Goal: Task Accomplishment & Management: Use online tool/utility

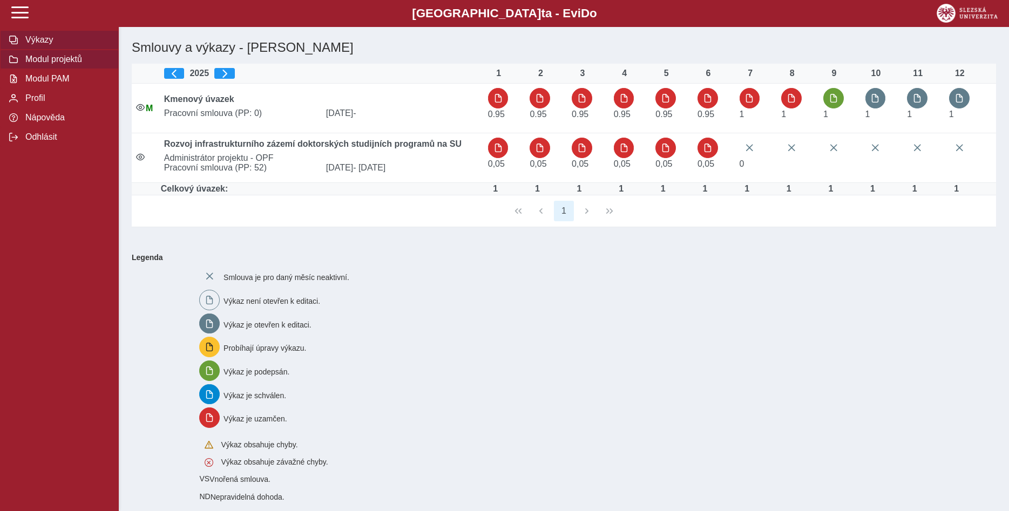
click at [73, 64] on span "Modul projektů" at bounding box center [65, 60] width 87 height 10
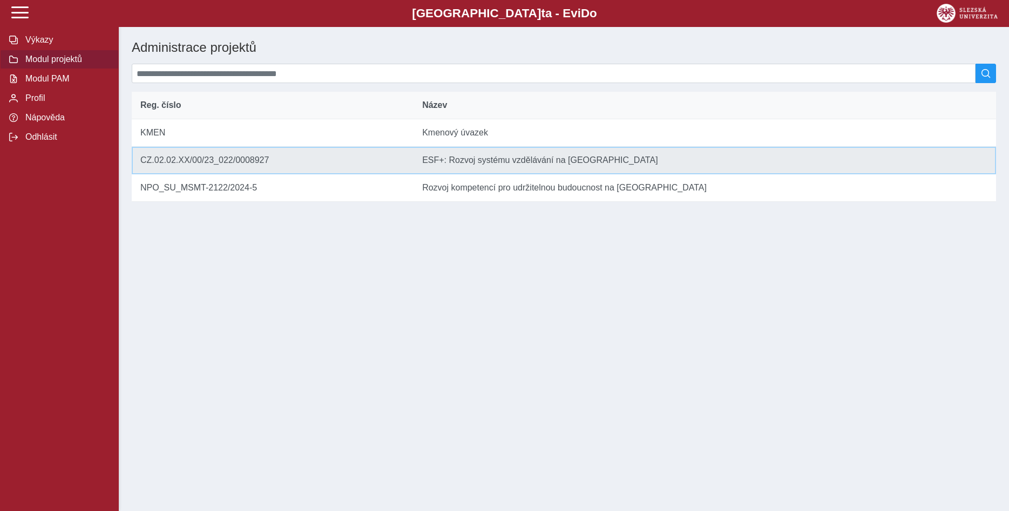
click at [438, 166] on td "Název ESF+: Rozvoj systému vzdělávání na [GEOGRAPHIC_DATA]" at bounding box center [705, 161] width 583 height 28
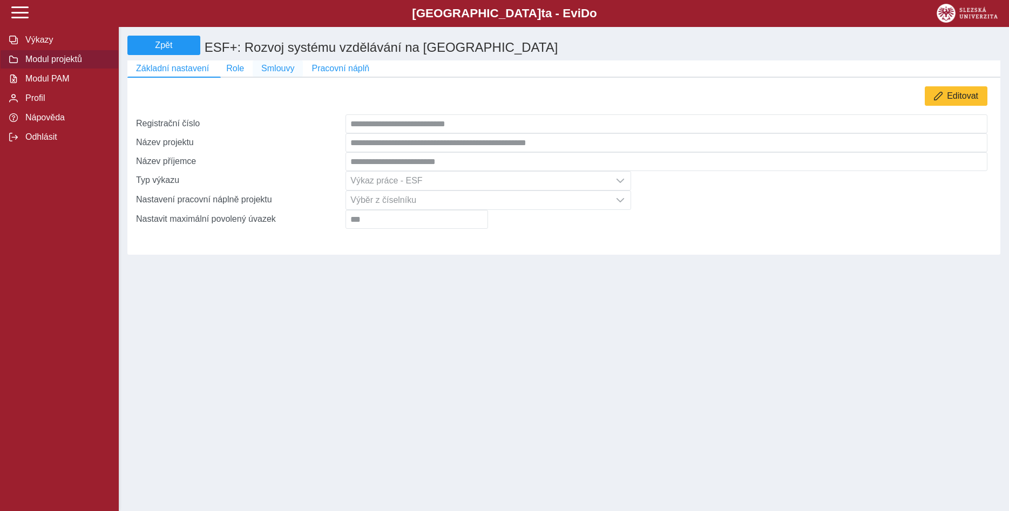
click at [275, 69] on span "Smlouvy" at bounding box center [277, 69] width 33 height 10
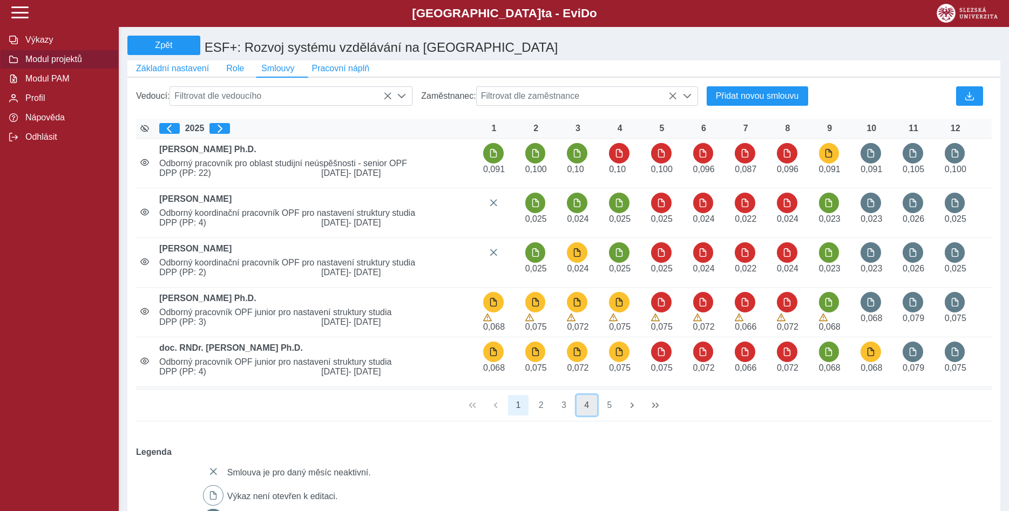
click at [587, 411] on button "4" at bounding box center [587, 405] width 21 height 21
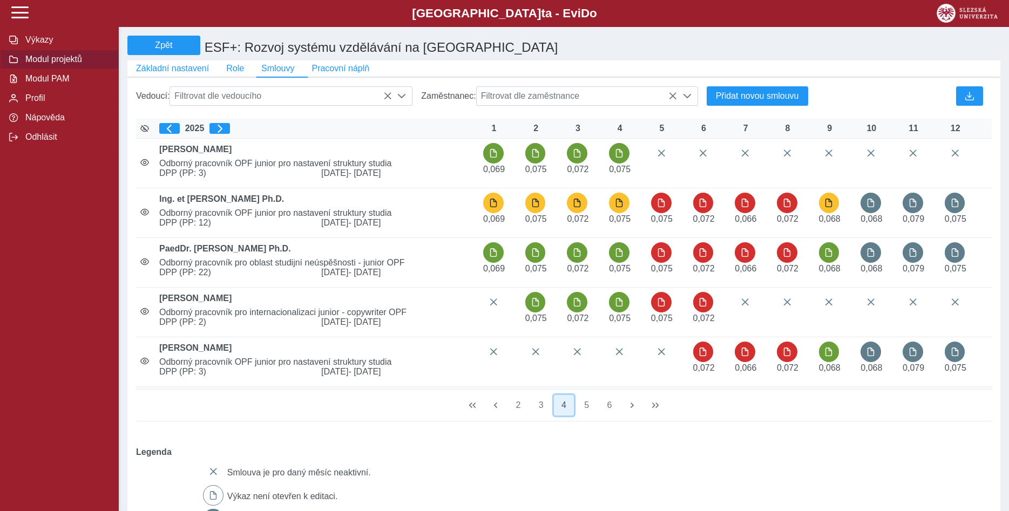
click at [566, 412] on button "4" at bounding box center [564, 405] width 21 height 21
click at [541, 412] on button "3" at bounding box center [541, 405] width 21 height 21
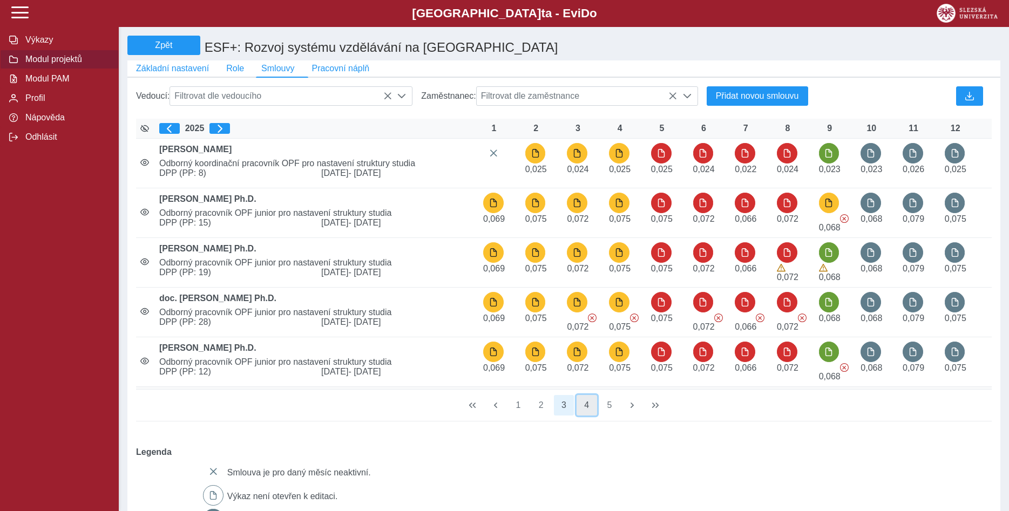
click at [589, 412] on button "4" at bounding box center [587, 405] width 21 height 21
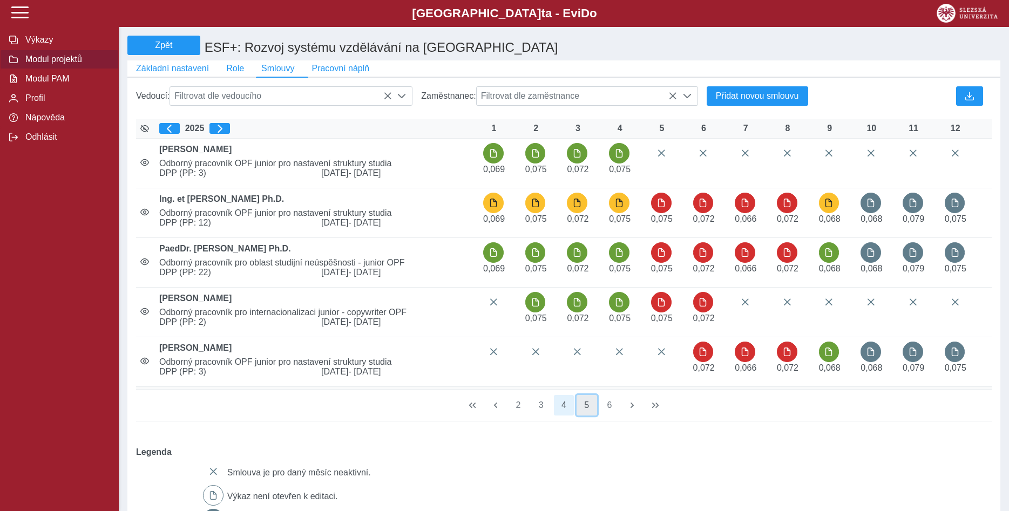
click at [589, 413] on button "5" at bounding box center [587, 405] width 21 height 21
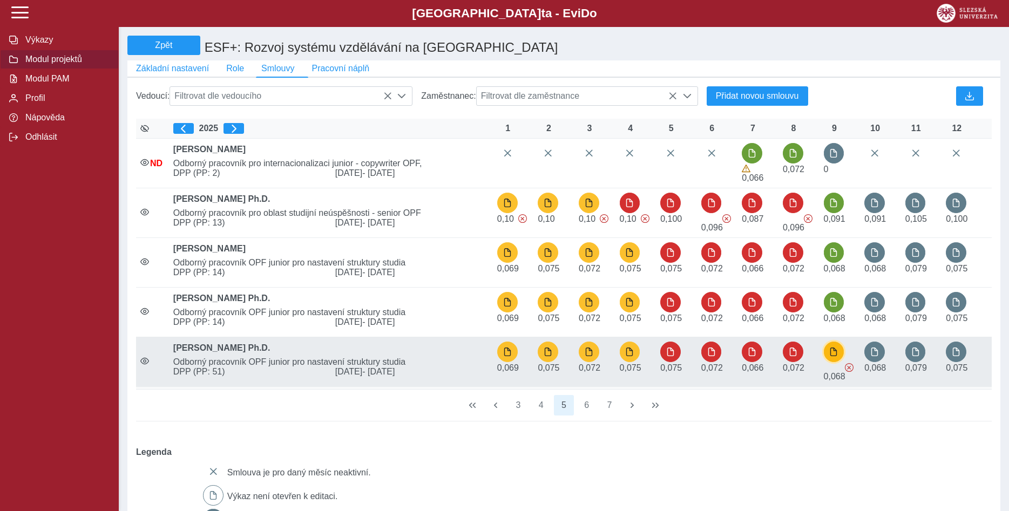
click at [833, 356] on span "button" at bounding box center [833, 352] width 9 height 9
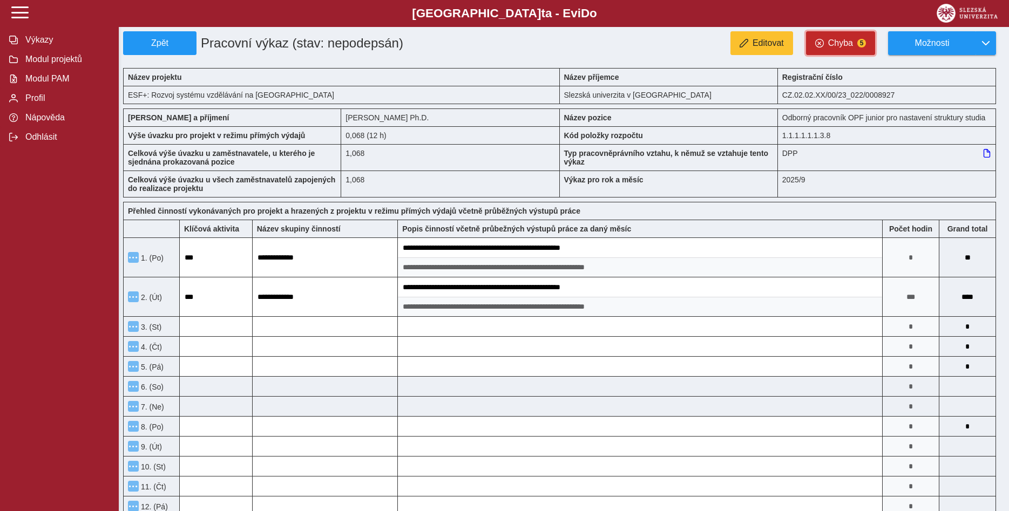
click at [841, 41] on span "Chyba" at bounding box center [840, 43] width 25 height 10
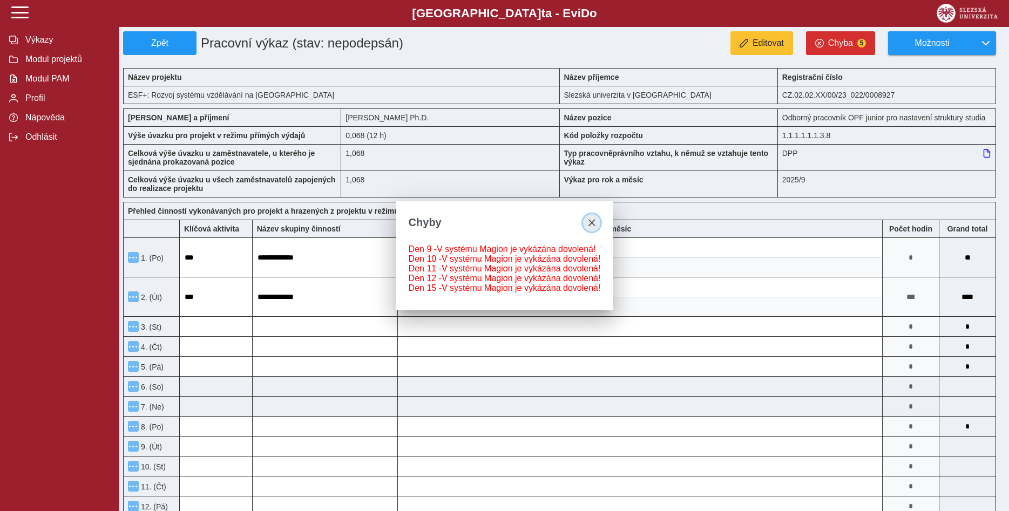
click at [591, 219] on span "close" at bounding box center [591, 223] width 9 height 9
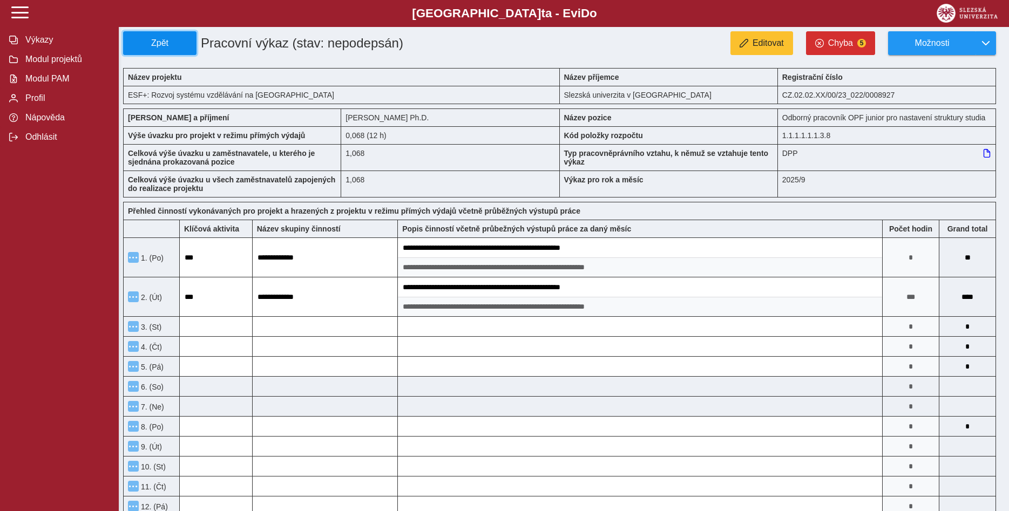
click at [154, 41] on span "Zpět" at bounding box center [160, 43] width 64 height 10
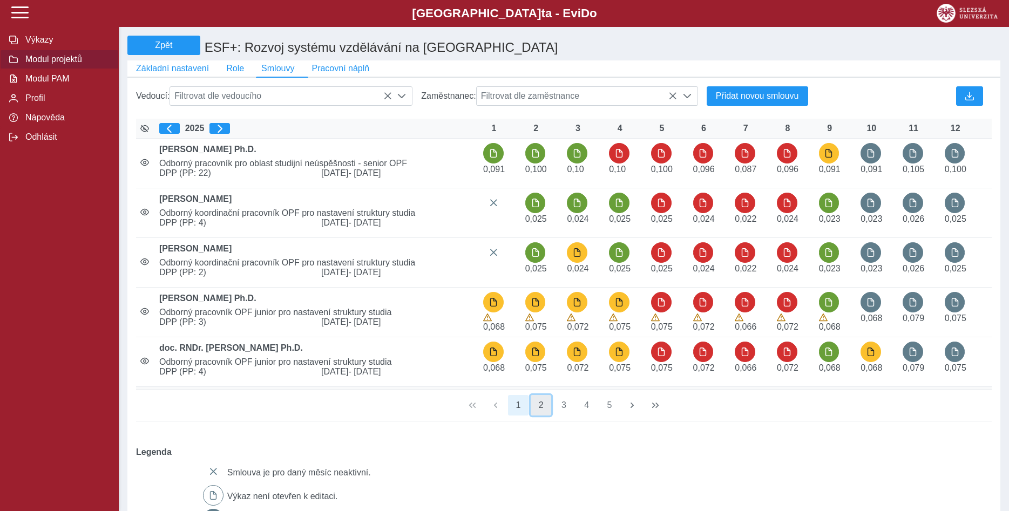
click at [537, 411] on button "2" at bounding box center [541, 405] width 21 height 21
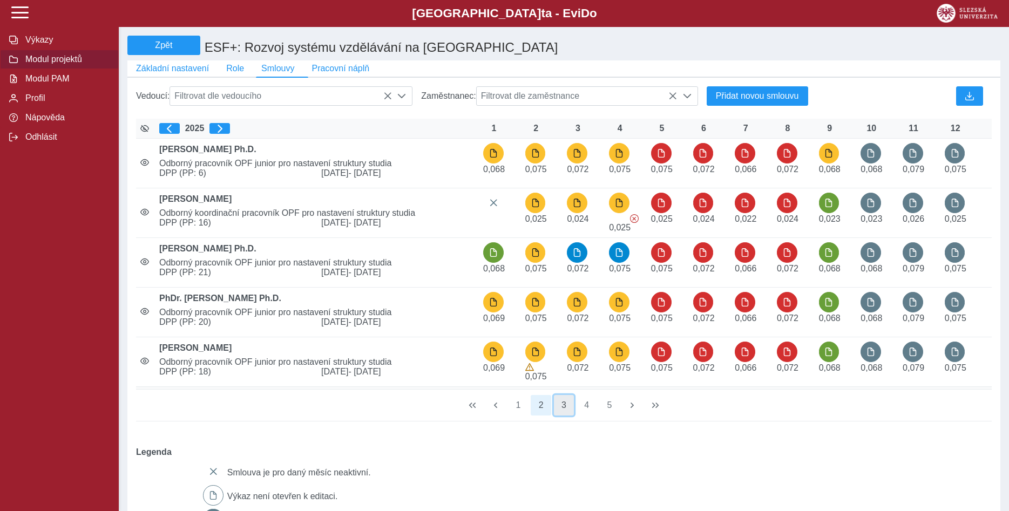
click at [563, 411] on button "3" at bounding box center [564, 405] width 21 height 21
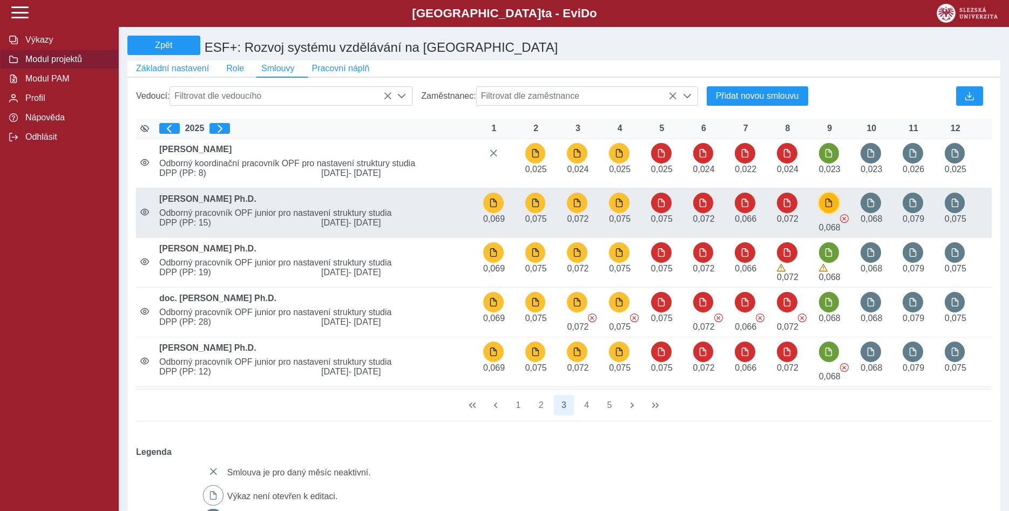
click at [830, 206] on span "button" at bounding box center [828, 203] width 9 height 9
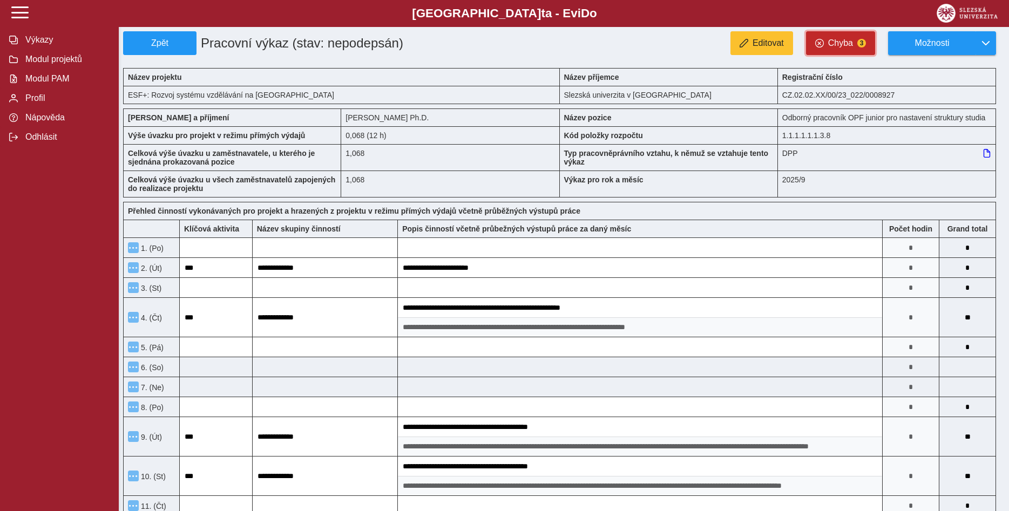
click at [834, 43] on span "Chyba" at bounding box center [840, 43] width 25 height 10
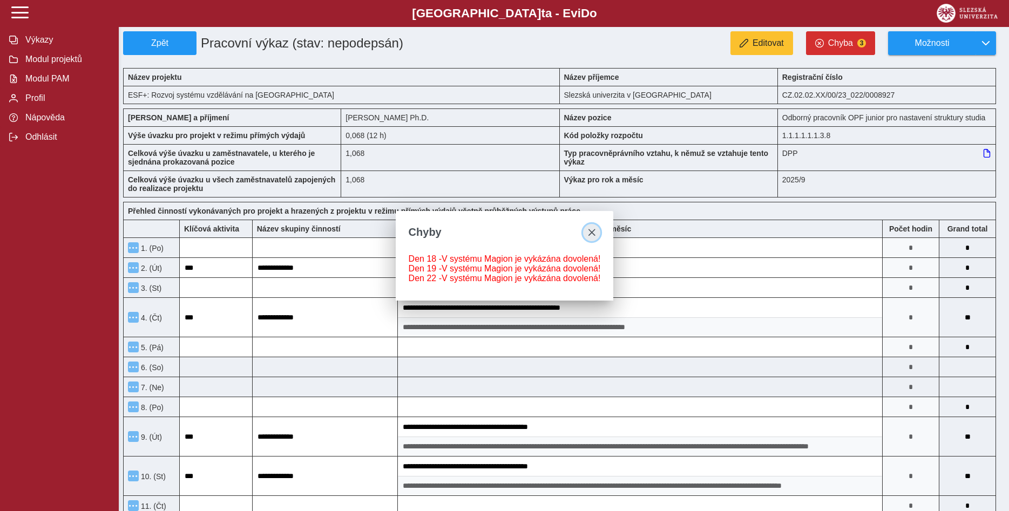
click at [588, 228] on span "close" at bounding box center [591, 232] width 9 height 9
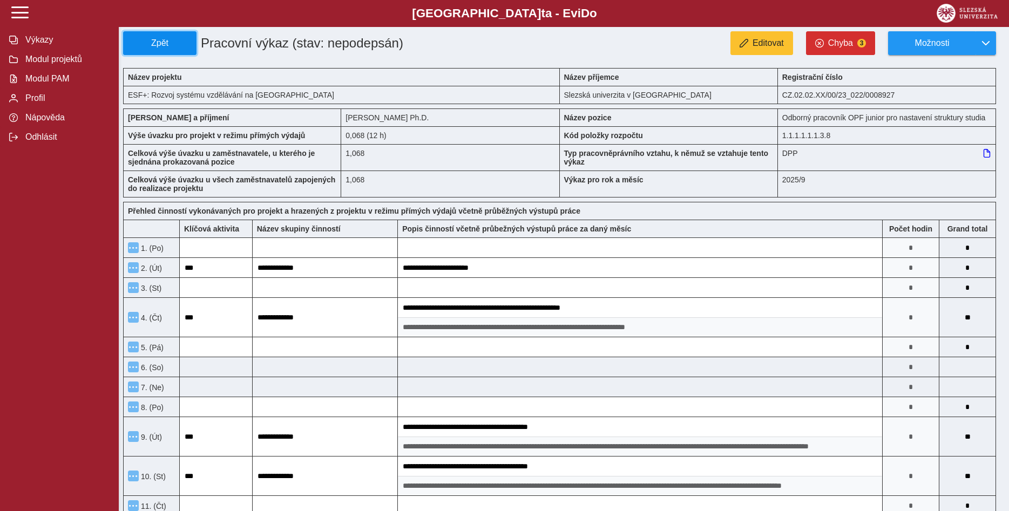
click at [159, 42] on span "Zpět" at bounding box center [160, 43] width 64 height 10
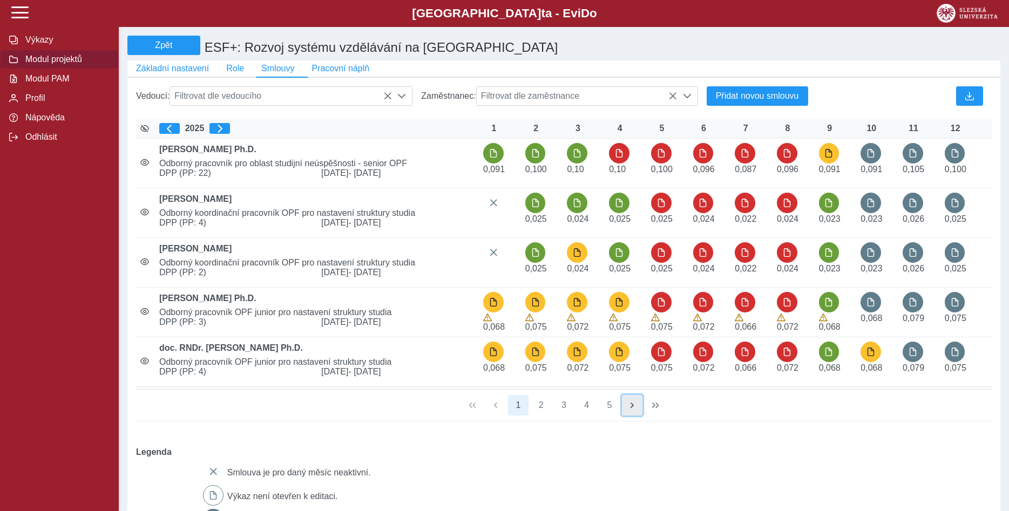
click at [634, 410] on span "button" at bounding box center [632, 405] width 9 height 9
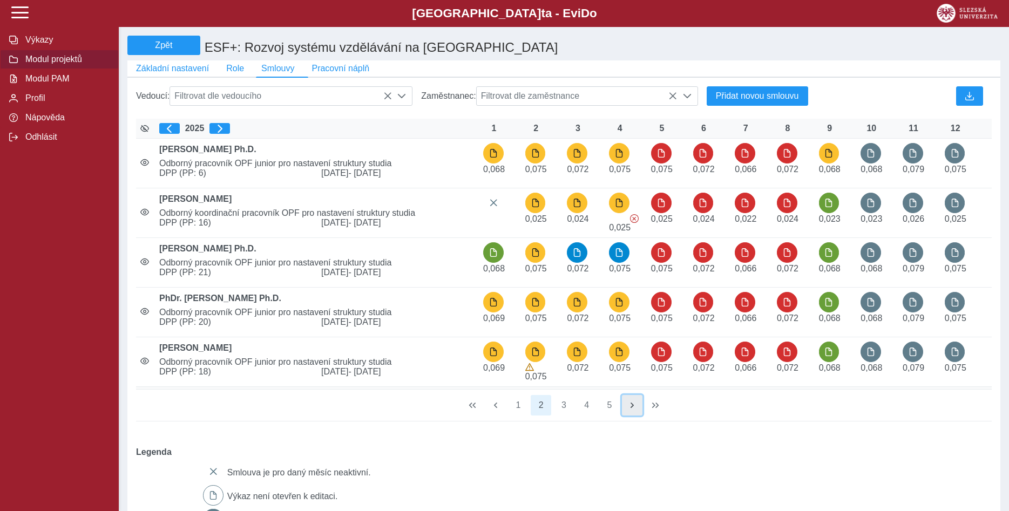
click at [633, 410] on span "button" at bounding box center [632, 405] width 9 height 9
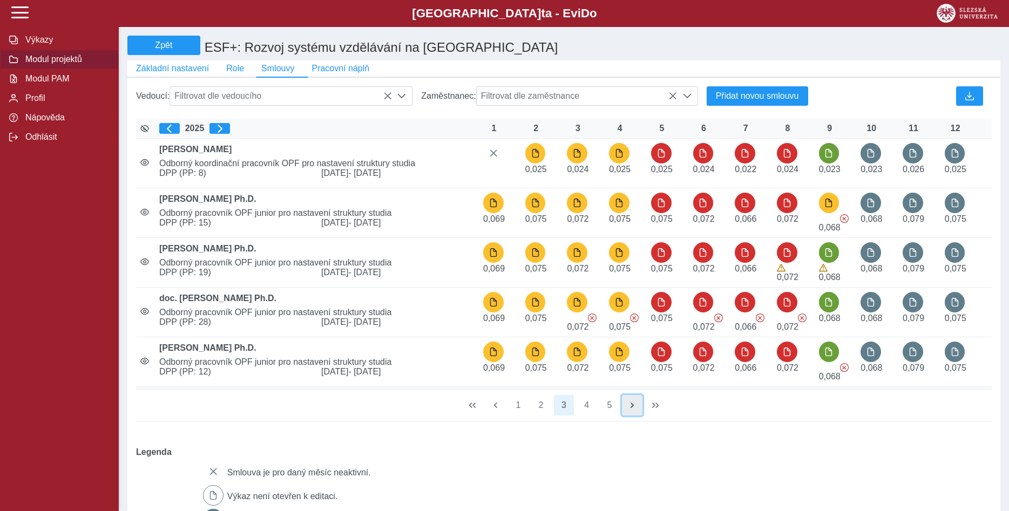
click at [633, 410] on span "button" at bounding box center [632, 405] width 9 height 9
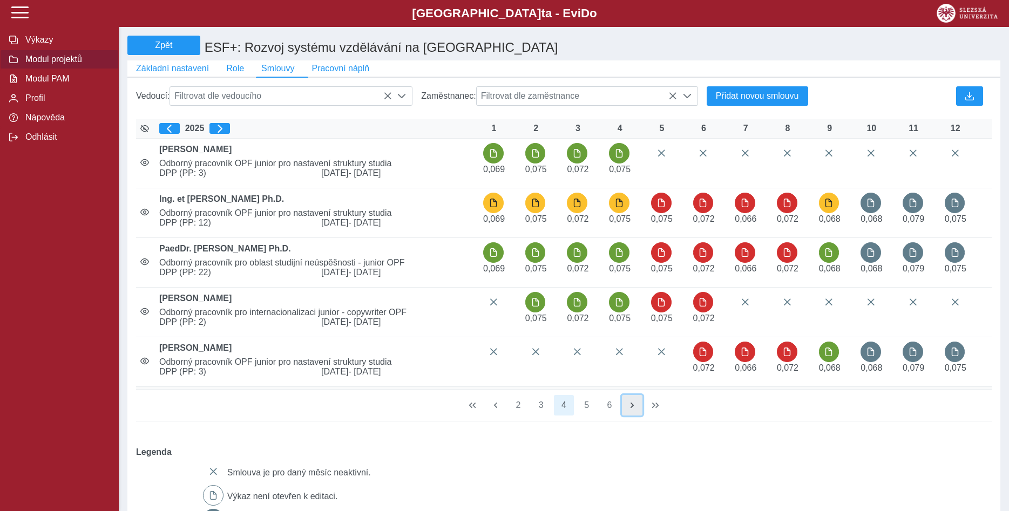
click at [633, 410] on span "button" at bounding box center [632, 405] width 9 height 9
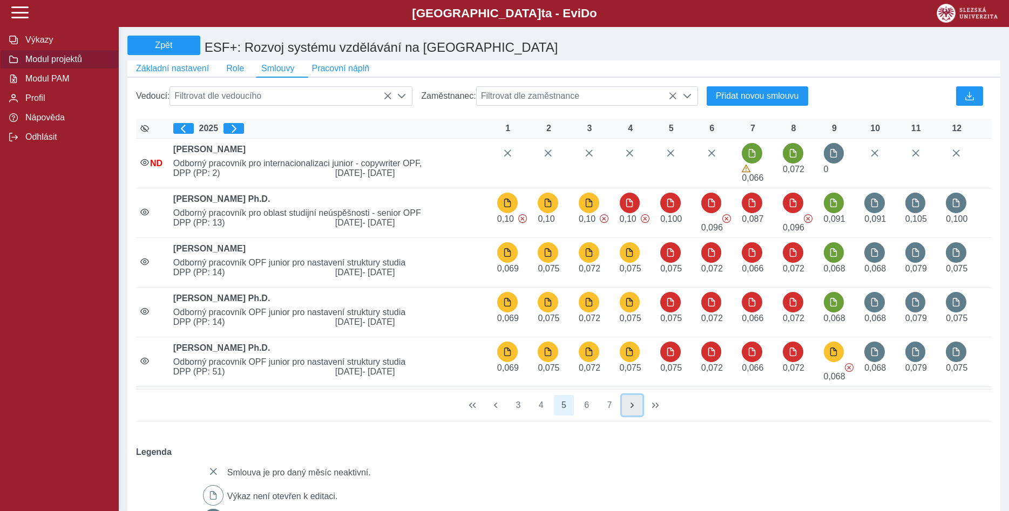
click at [633, 410] on span "button" at bounding box center [632, 405] width 9 height 9
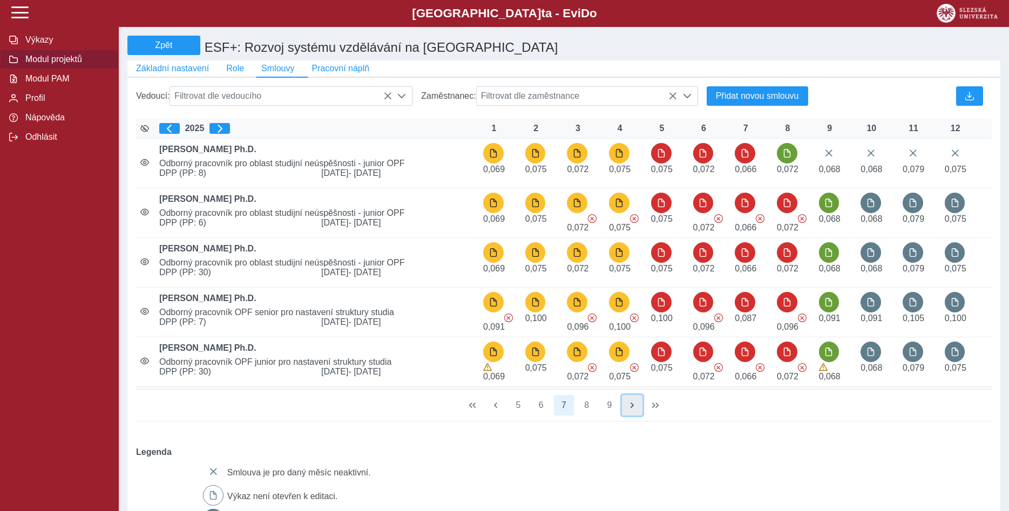
click at [632, 410] on span "button" at bounding box center [632, 405] width 9 height 9
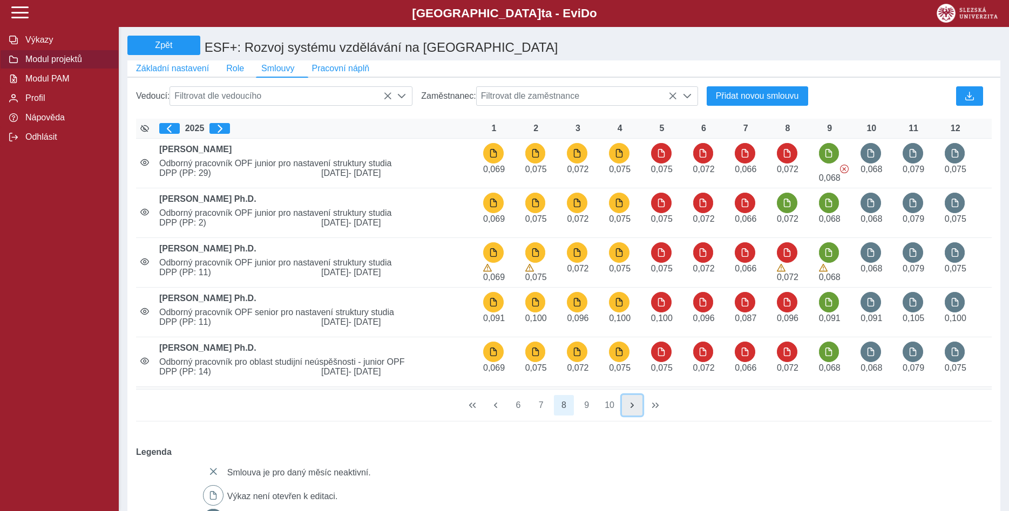
click at [632, 410] on span "button" at bounding box center [632, 405] width 9 height 9
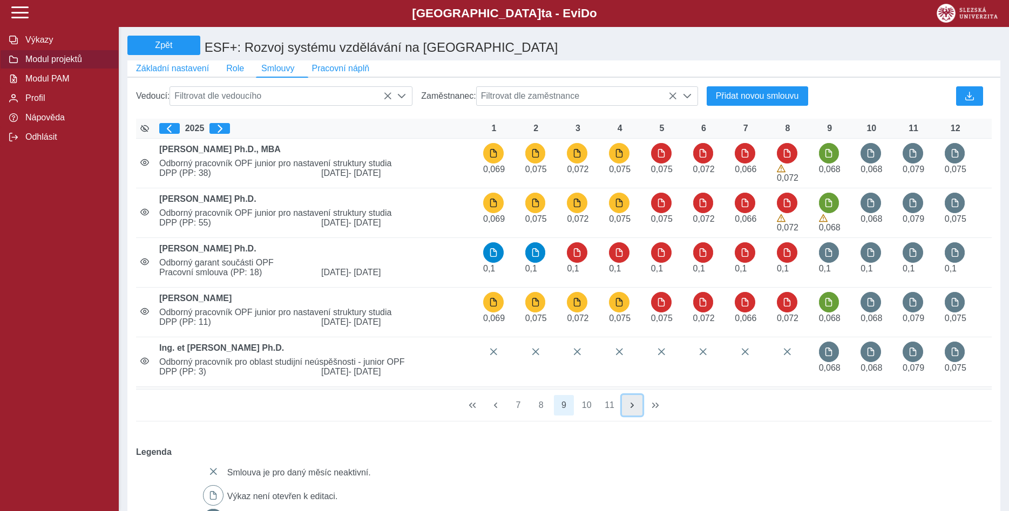
click at [632, 410] on span "button" at bounding box center [632, 405] width 9 height 9
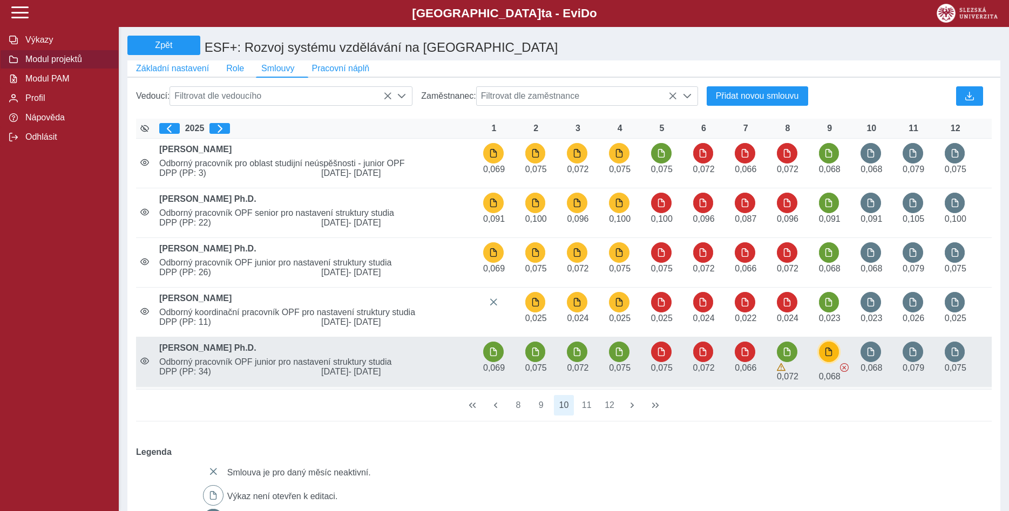
click at [827, 356] on span "button" at bounding box center [828, 352] width 9 height 9
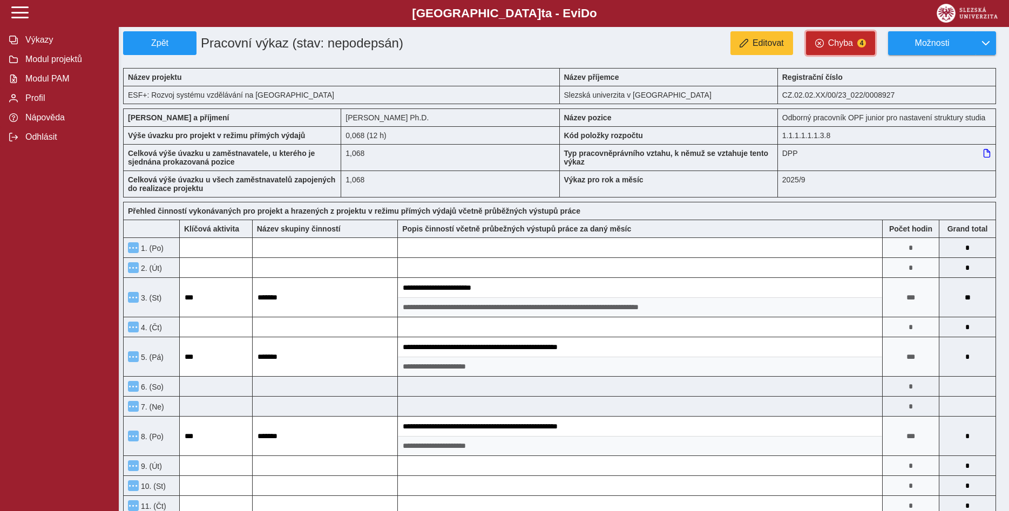
click at [842, 44] on span "Chyba" at bounding box center [840, 43] width 25 height 10
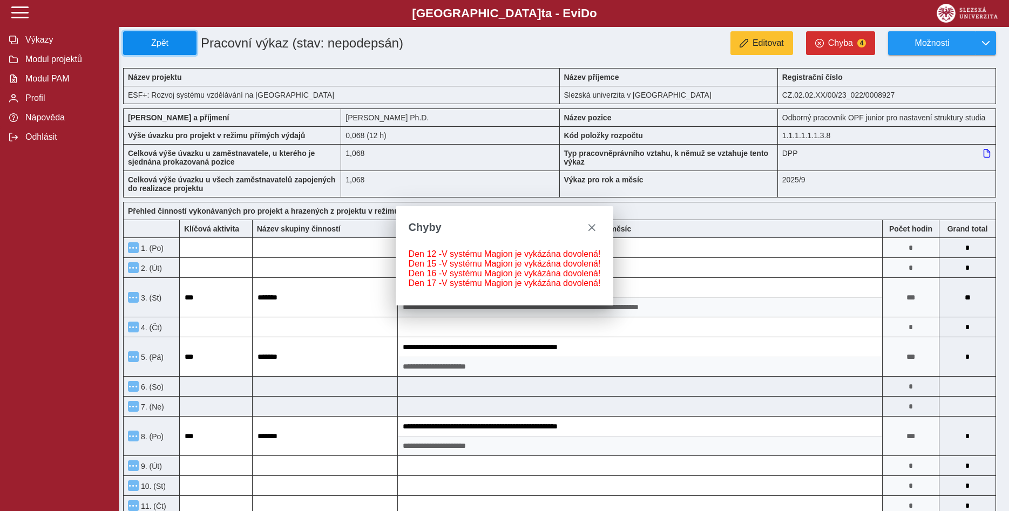
click at [167, 42] on span "Zpět" at bounding box center [160, 43] width 64 height 10
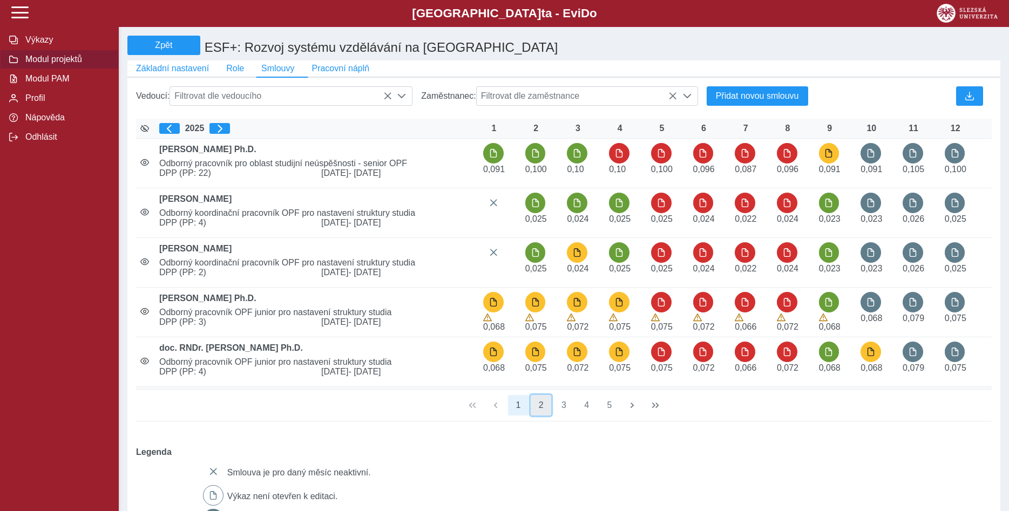
click at [538, 412] on button "2" at bounding box center [541, 405] width 21 height 21
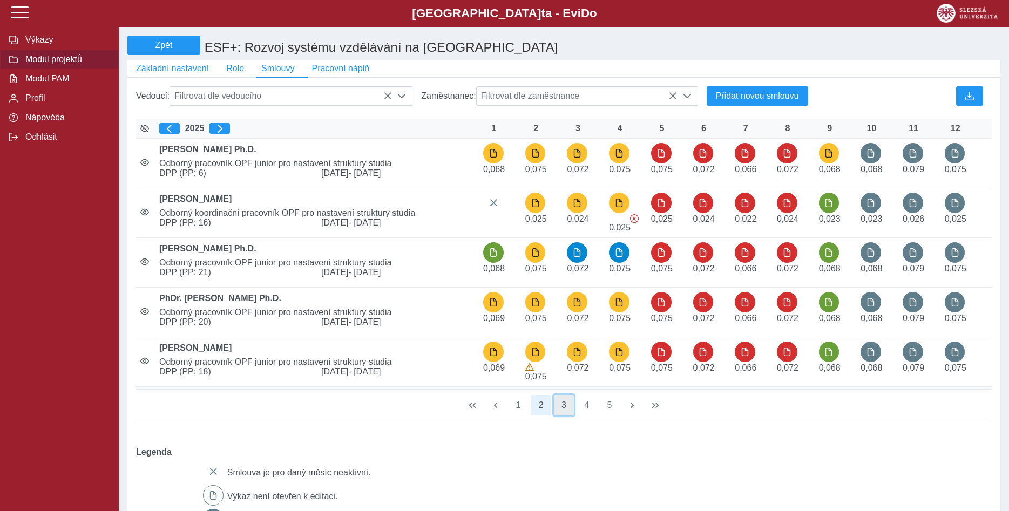
click at [563, 414] on button "3" at bounding box center [564, 405] width 21 height 21
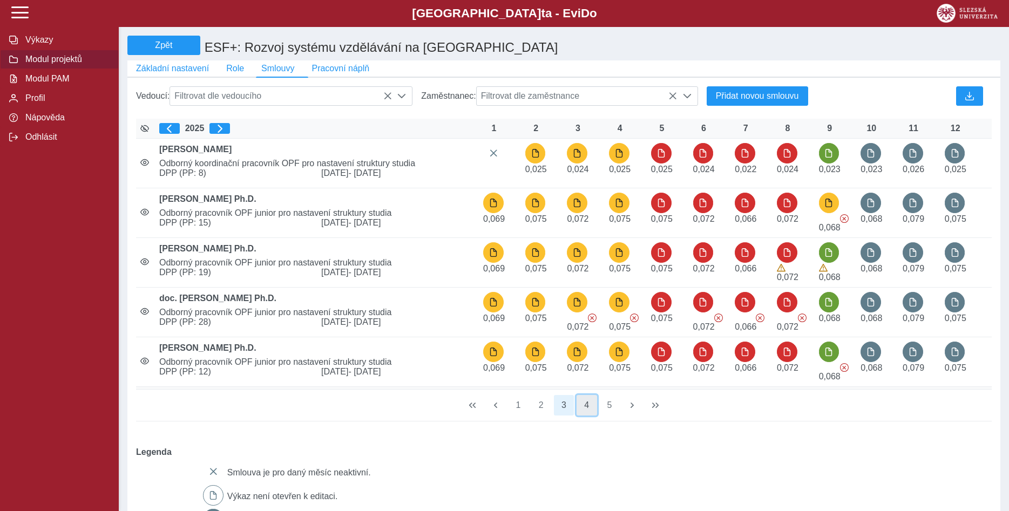
click at [586, 411] on button "4" at bounding box center [587, 405] width 21 height 21
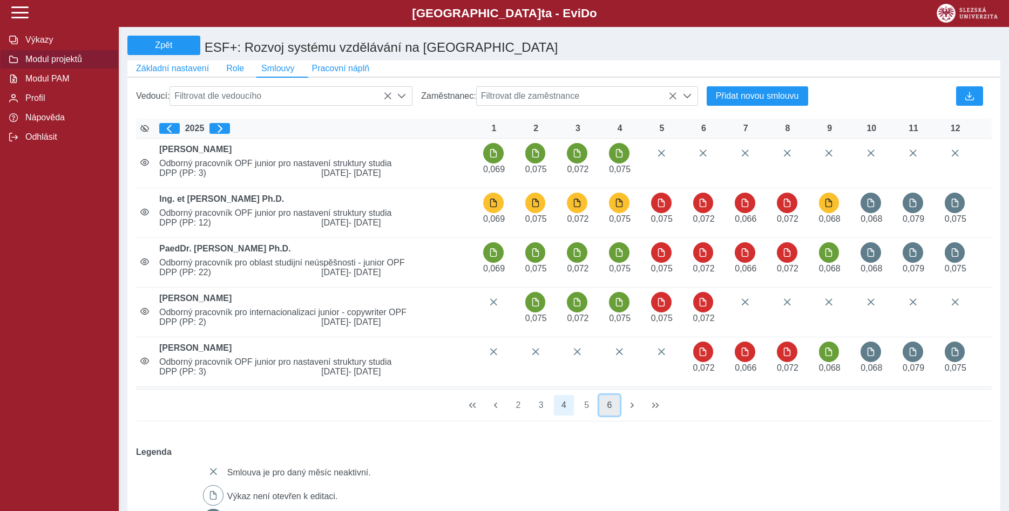
click at [610, 413] on button "6" at bounding box center [609, 405] width 21 height 21
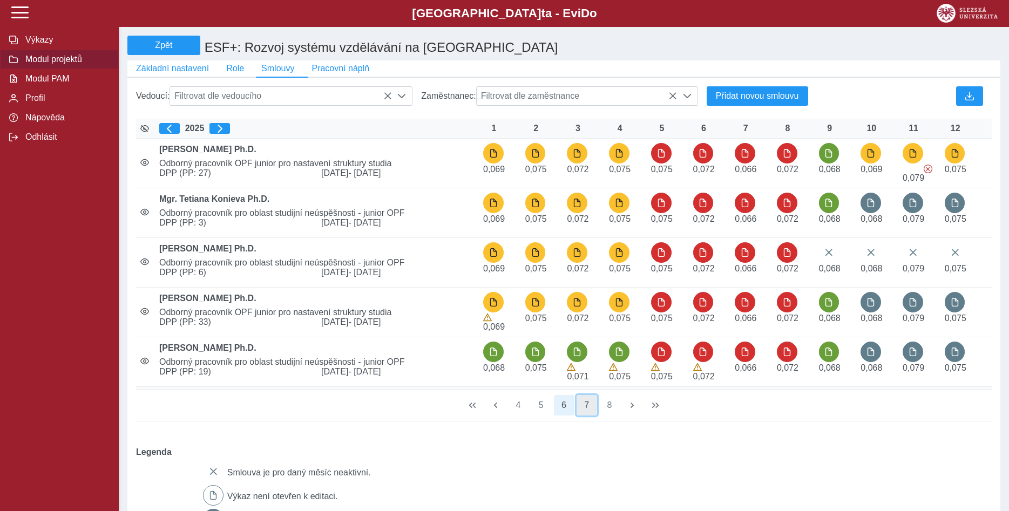
click at [586, 412] on button "7" at bounding box center [587, 405] width 21 height 21
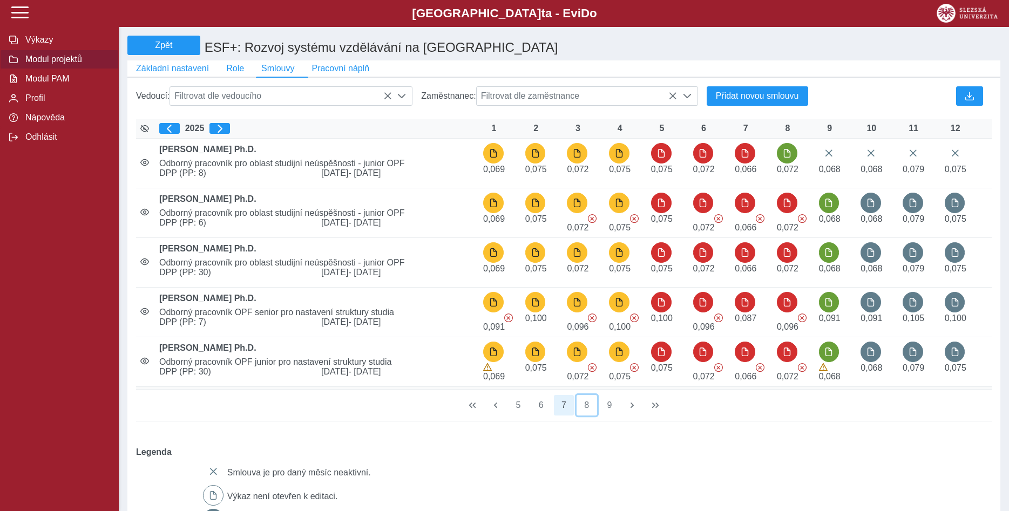
click at [586, 412] on button "8" at bounding box center [587, 405] width 21 height 21
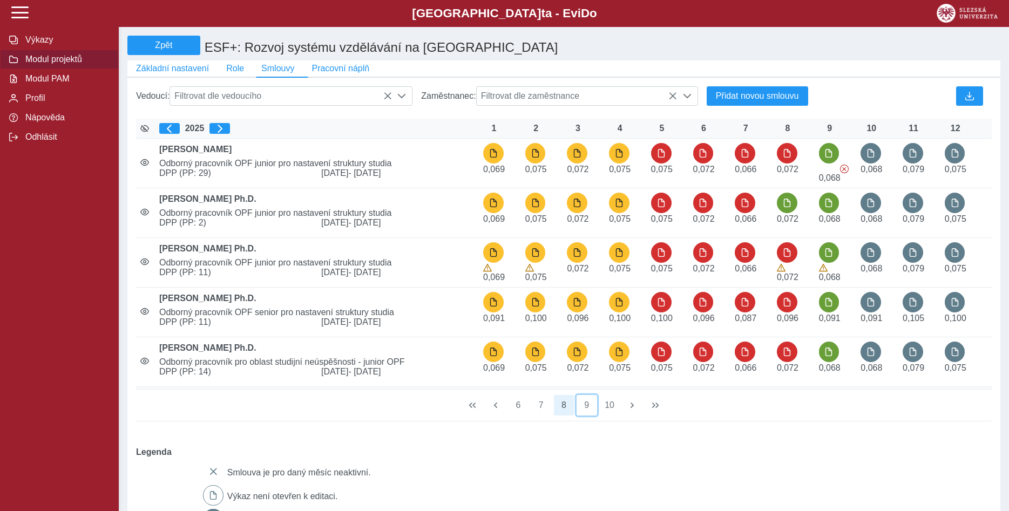
click at [586, 412] on button "9" at bounding box center [587, 405] width 21 height 21
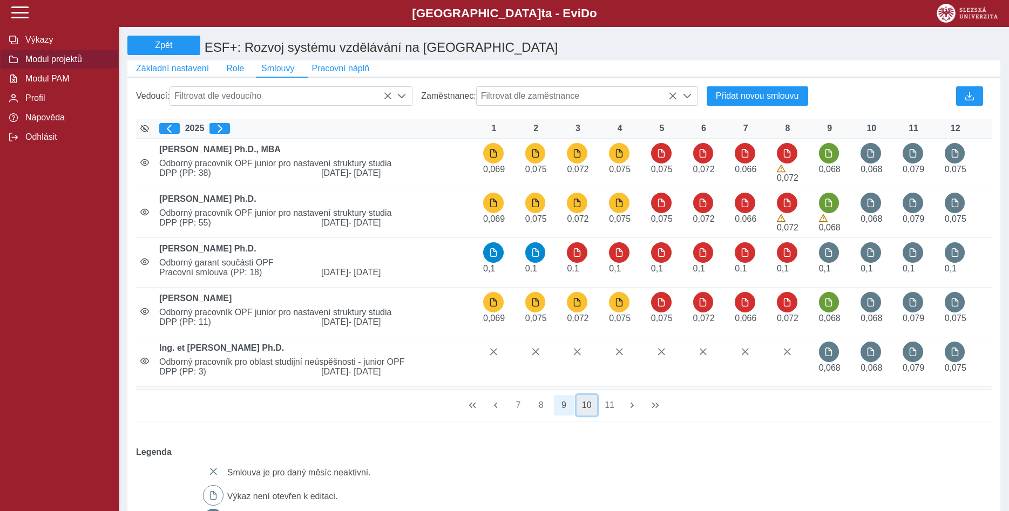
click at [590, 412] on button "10" at bounding box center [587, 405] width 21 height 21
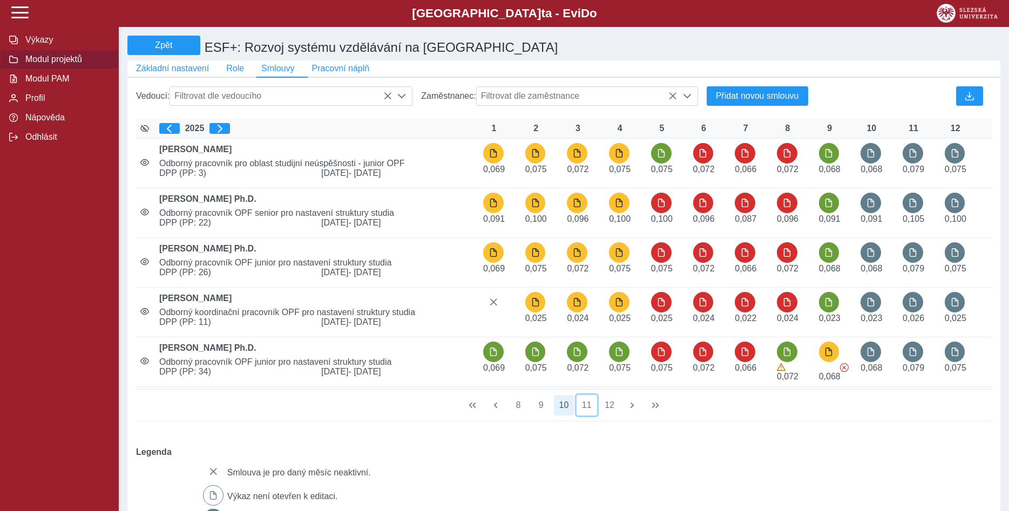
click at [590, 412] on button "11" at bounding box center [587, 405] width 21 height 21
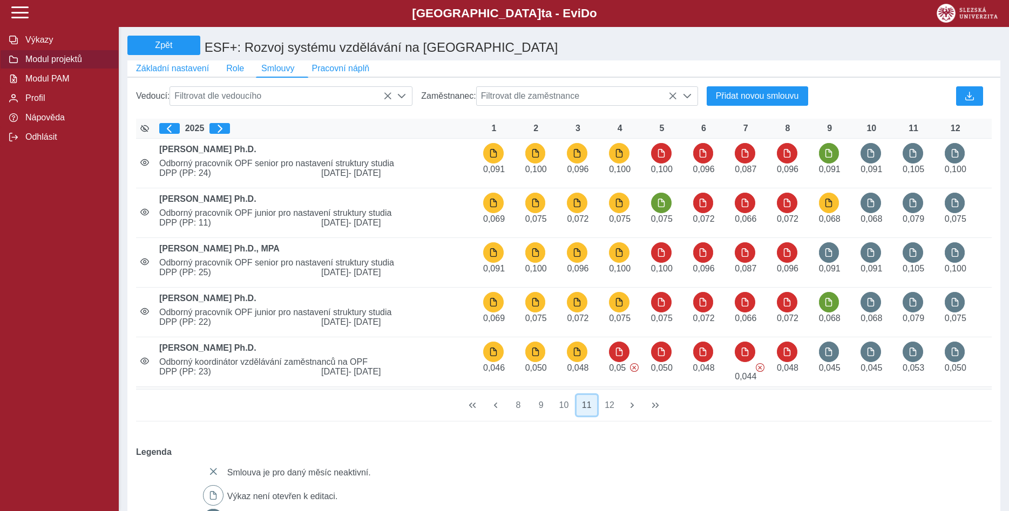
click at [588, 415] on button "11" at bounding box center [587, 405] width 21 height 21
click at [607, 414] on button "12" at bounding box center [609, 405] width 21 height 21
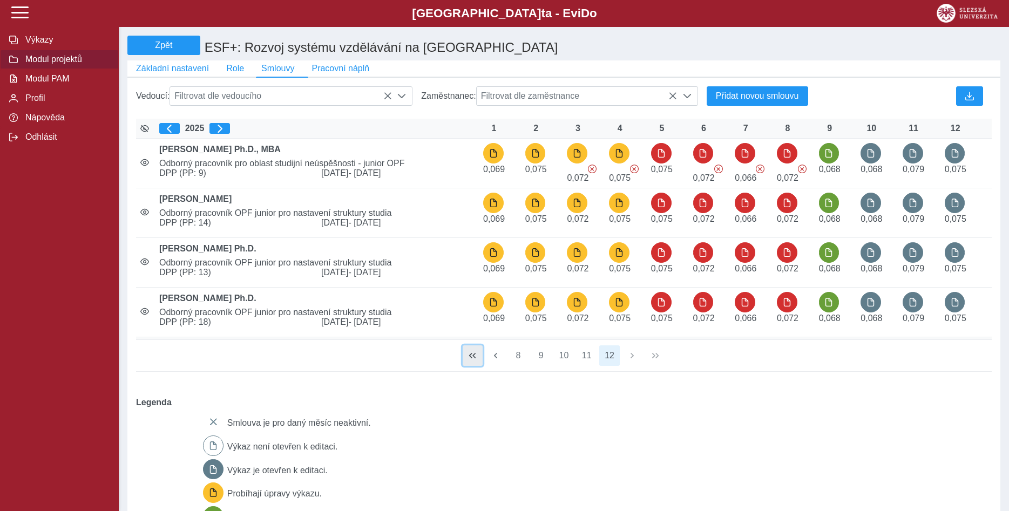
click at [472, 360] on span "button" at bounding box center [472, 355] width 9 height 9
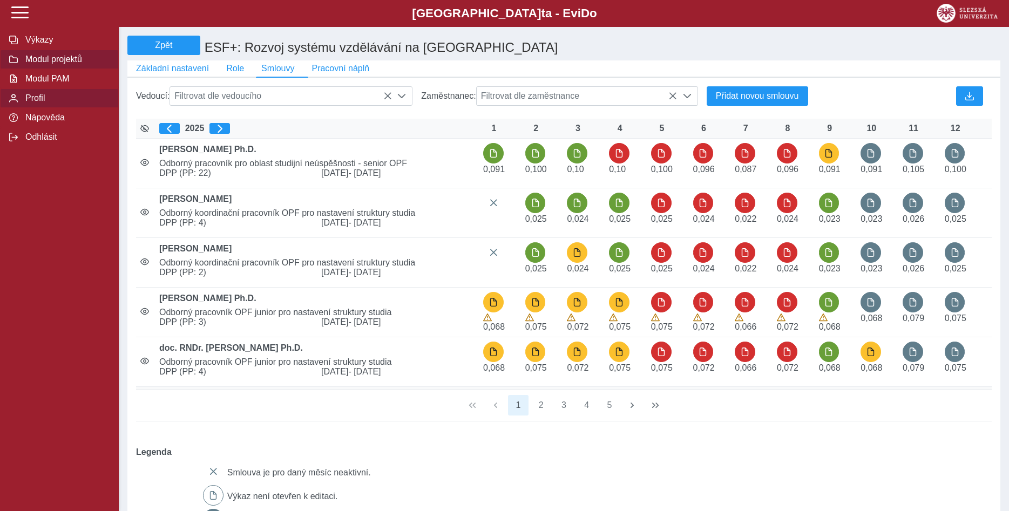
click at [37, 103] on span "Profil" at bounding box center [65, 98] width 87 height 10
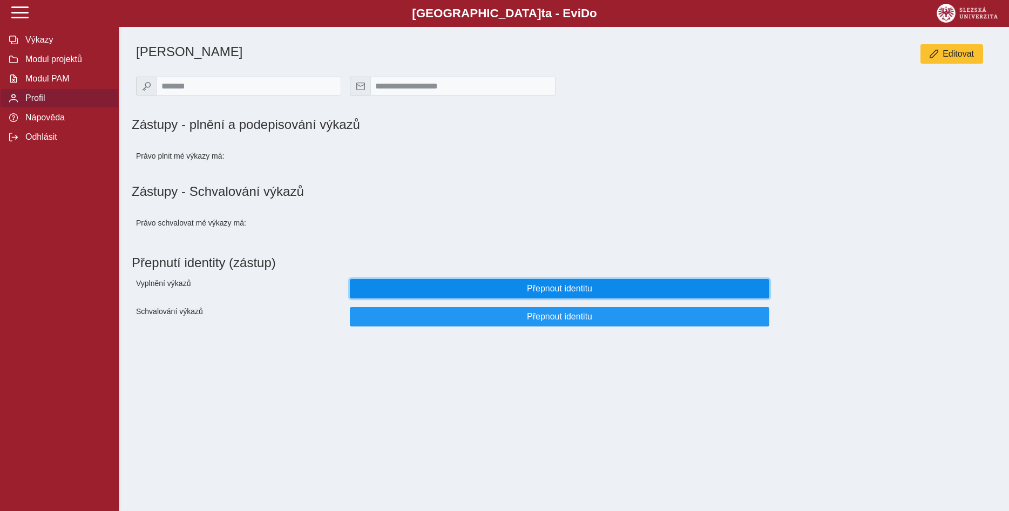
click at [572, 294] on span "Přepnout identitu" at bounding box center [559, 289] width 401 height 10
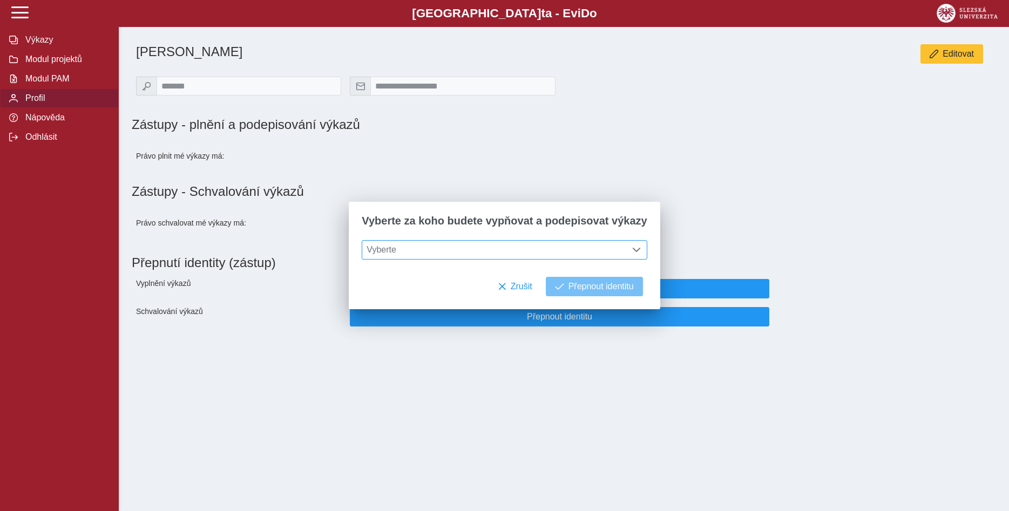
click at [632, 249] on span at bounding box center [636, 250] width 9 height 9
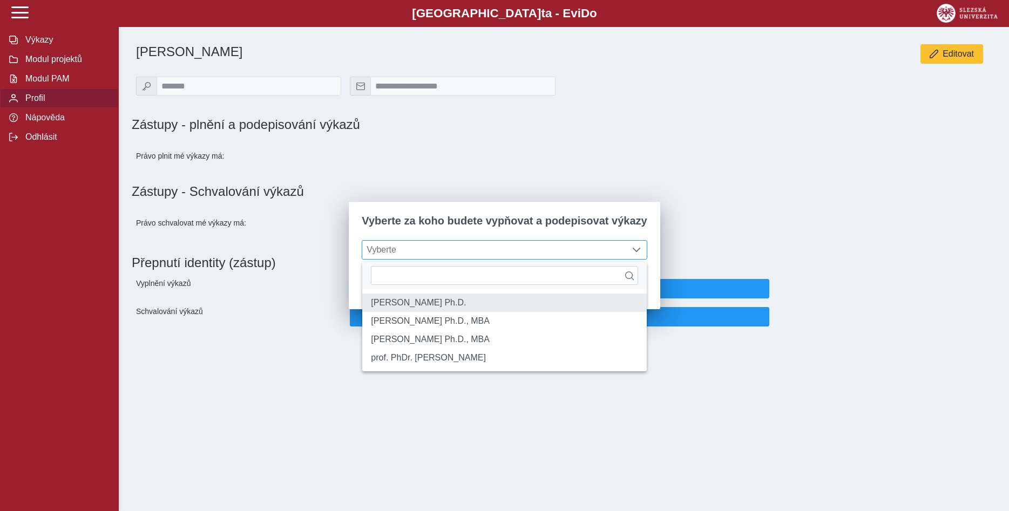
click at [526, 310] on li "[PERSON_NAME] Ph.D." at bounding box center [504, 303] width 284 height 18
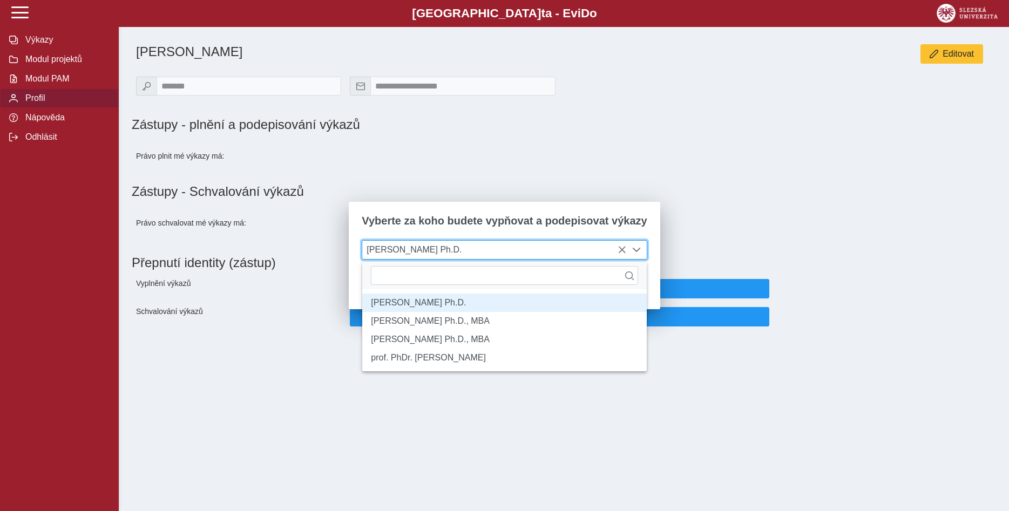
scroll to position [6, 44]
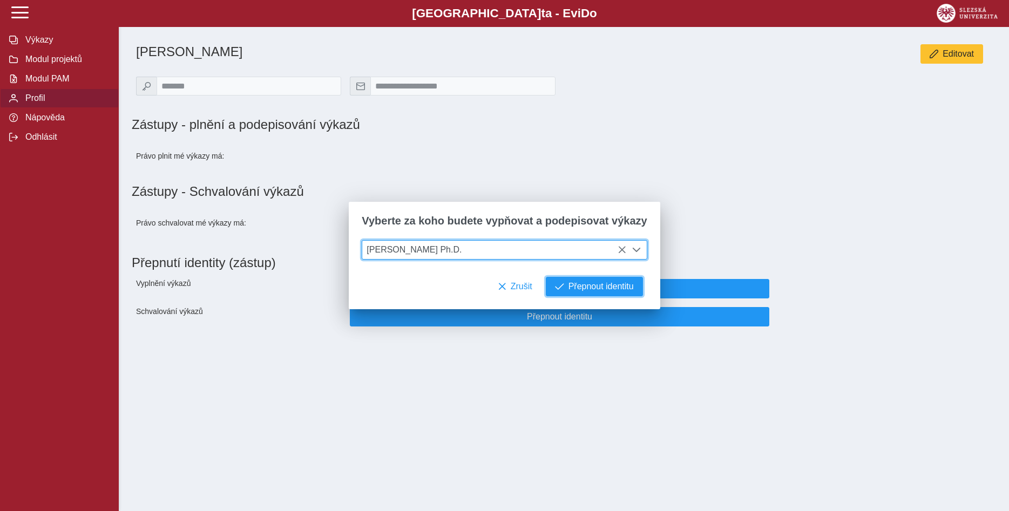
click at [600, 288] on span "Přepnout identitu" at bounding box center [601, 287] width 65 height 10
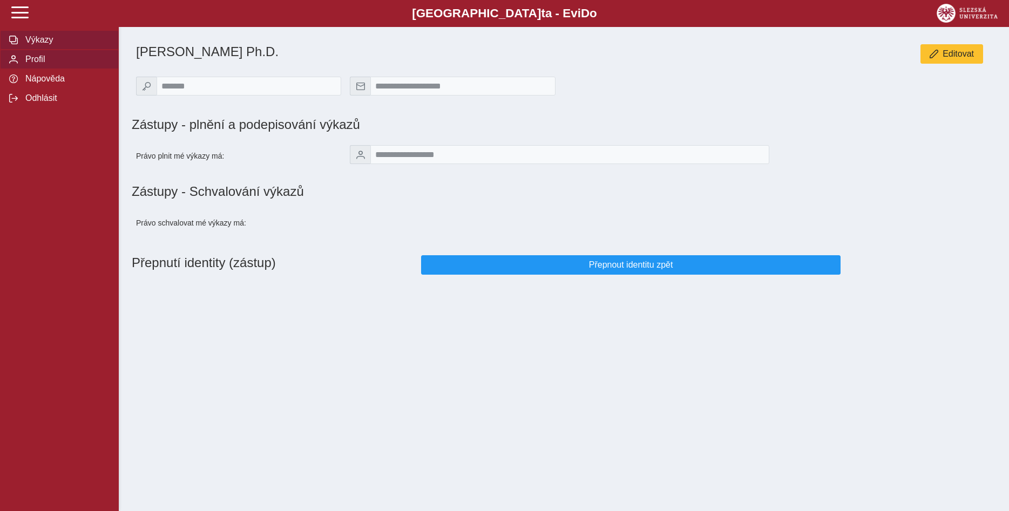
click at [42, 45] on span "Výkazy" at bounding box center [65, 40] width 87 height 10
